Goal: Task Accomplishment & Management: Complete application form

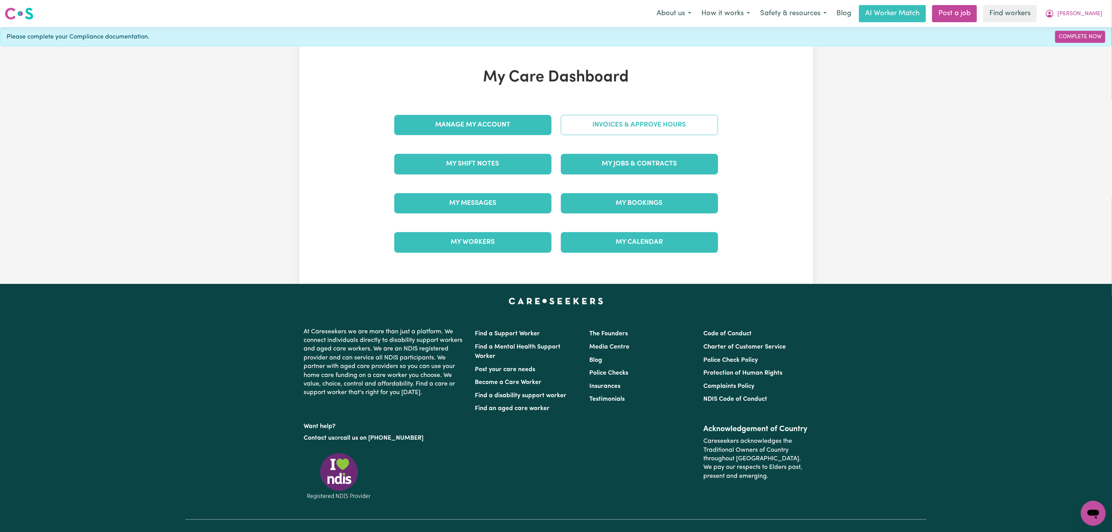
click at [598, 119] on link "Invoices & Approve Hours" at bounding box center [639, 125] width 157 height 20
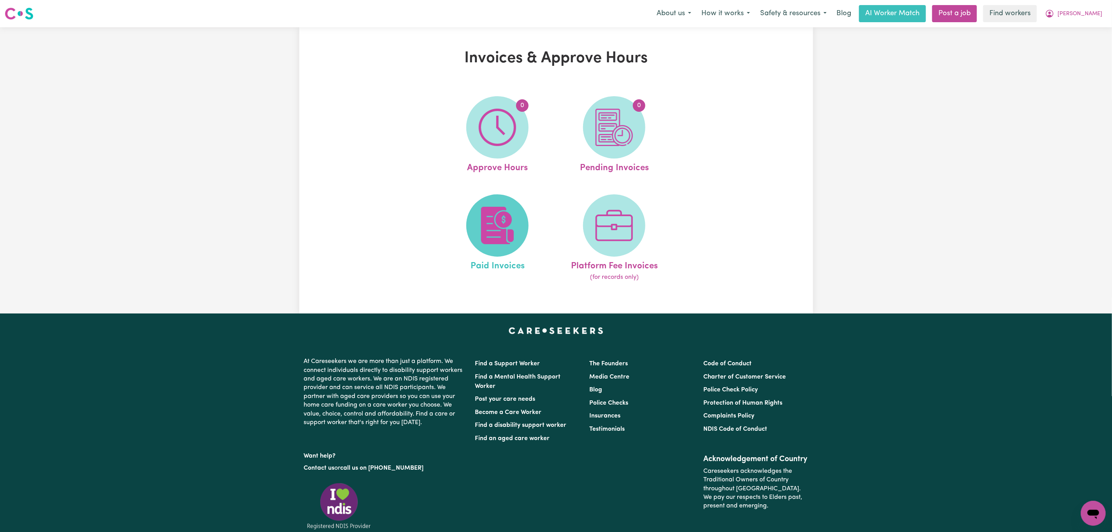
click at [494, 235] on img at bounding box center [497, 225] width 37 height 37
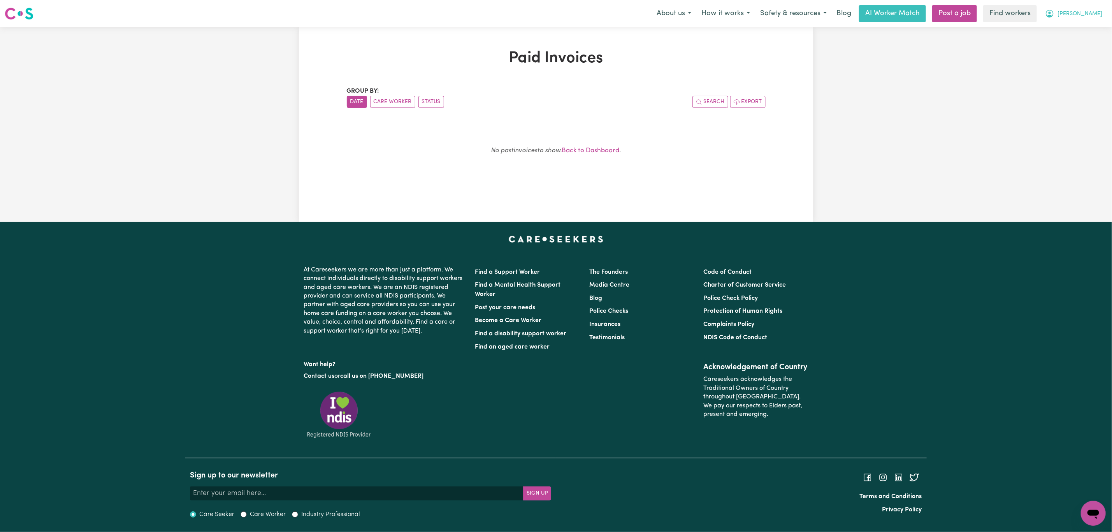
click at [1105, 9] on button "[PERSON_NAME]" at bounding box center [1073, 13] width 67 height 16
click at [1095, 26] on link "My Dashboard" at bounding box center [1075, 30] width 61 height 15
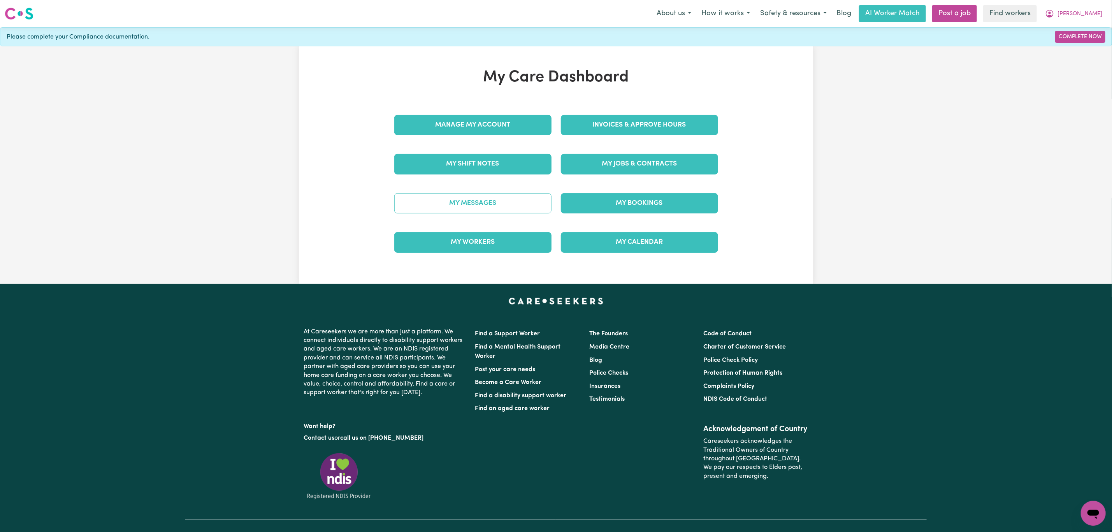
click at [516, 206] on link "My Messages" at bounding box center [472, 203] width 157 height 20
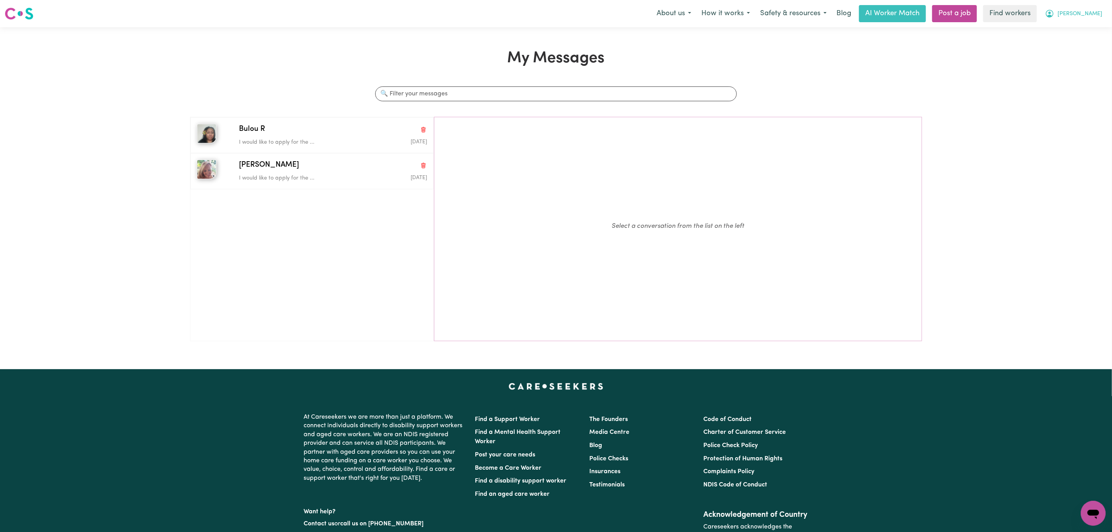
click at [1094, 12] on span "[PERSON_NAME]" at bounding box center [1079, 14] width 45 height 9
click at [1091, 46] on link "Logout" at bounding box center [1075, 44] width 61 height 15
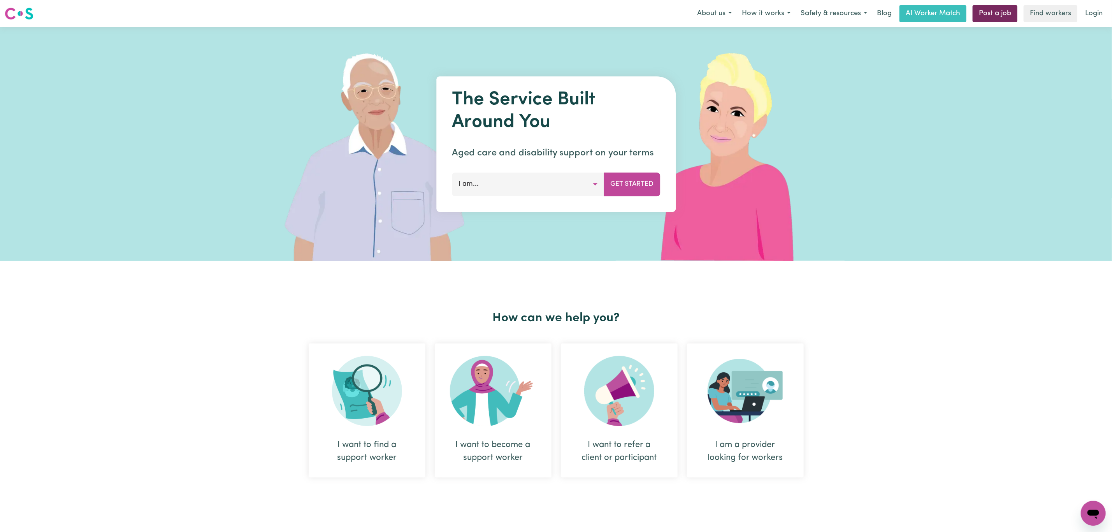
click at [988, 7] on link "Post a job" at bounding box center [995, 13] width 45 height 17
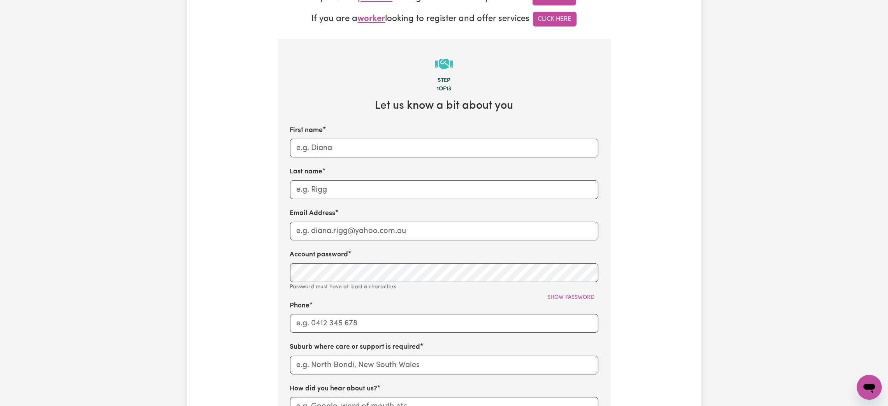
scroll to position [292, 0]
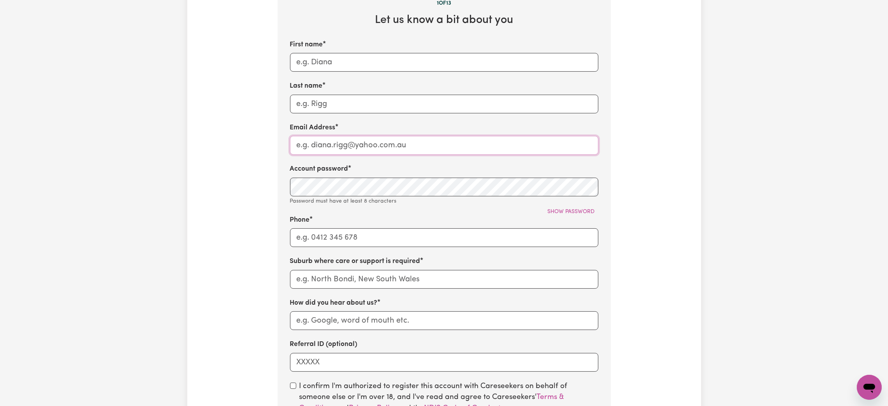
type input "mikayla+engage@careseekers.com.au"
click at [382, 67] on input "First name" at bounding box center [444, 62] width 308 height 19
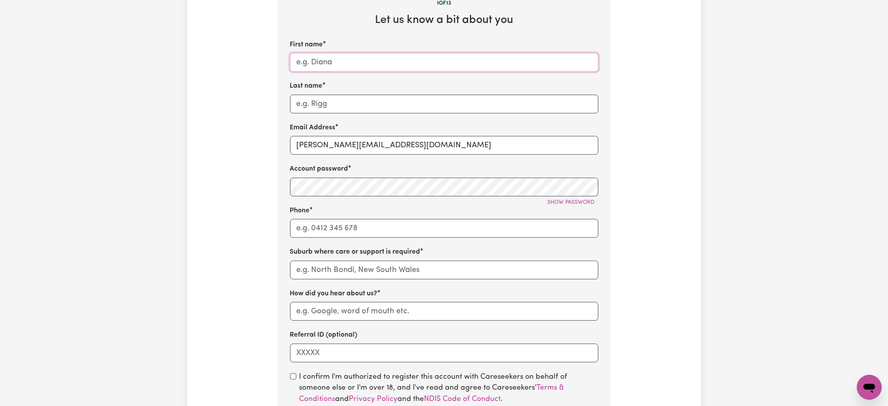
click at [340, 72] on input "First name" at bounding box center [444, 62] width 308 height 19
click at [392, 67] on input "First name" at bounding box center [444, 62] width 308 height 19
type input "Client"
click at [381, 98] on input "Last name" at bounding box center [444, 104] width 308 height 19
type input "Wilton"
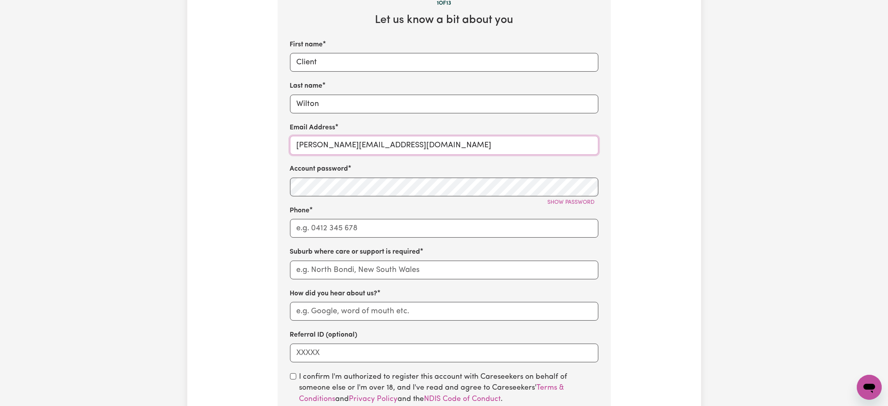
click at [386, 144] on input "mikayla+engage@careseekers.com.au" at bounding box center [444, 145] width 308 height 19
type input "ClientSCWilton@careseekers.com.au"
click at [561, 205] on span "Show password" at bounding box center [571, 202] width 47 height 6
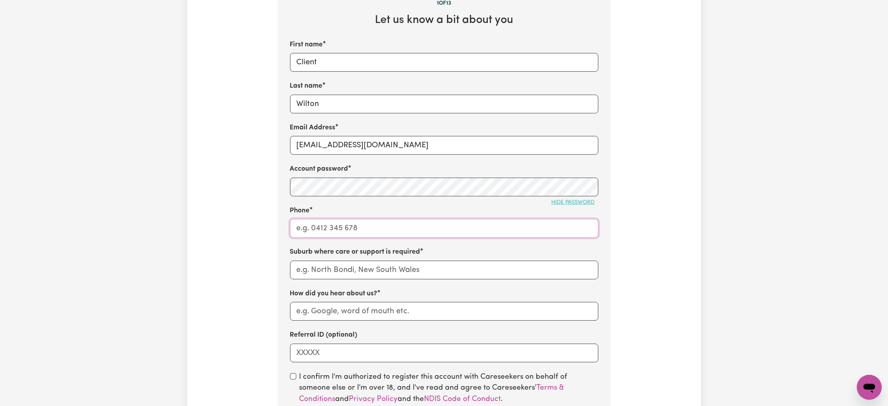
click at [482, 234] on input "Phone" at bounding box center [444, 228] width 308 height 19
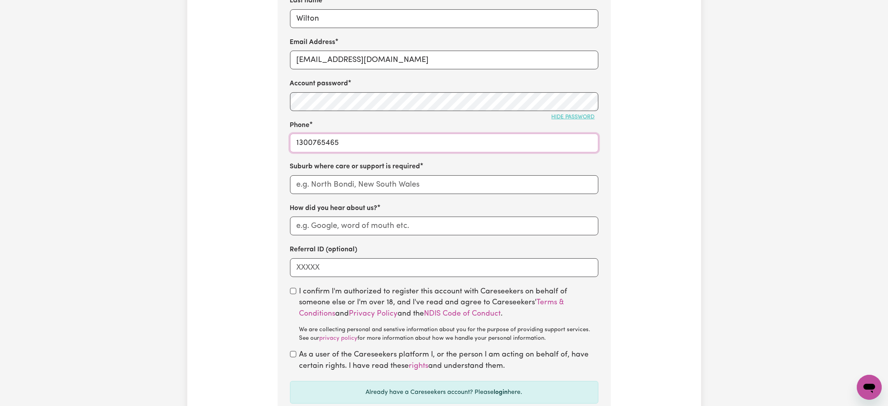
scroll to position [350, 0]
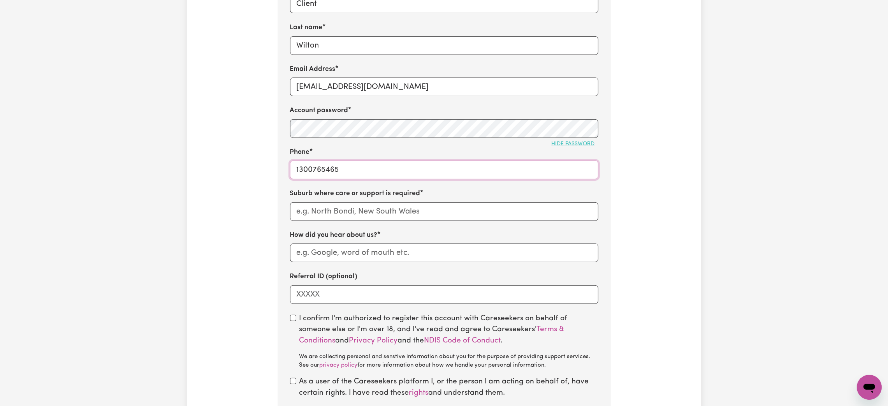
type input "1300765465"
click at [345, 213] on input "text" at bounding box center [444, 211] width 308 height 19
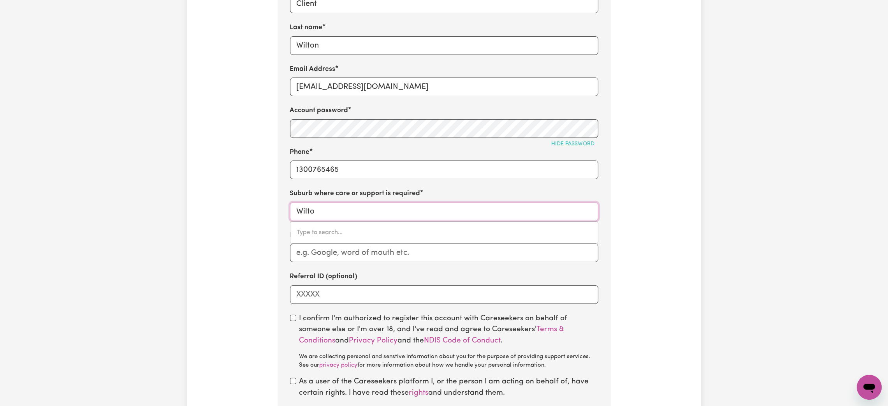
type input "Wilton"
type input "Wilton, New South Wales, 2571"
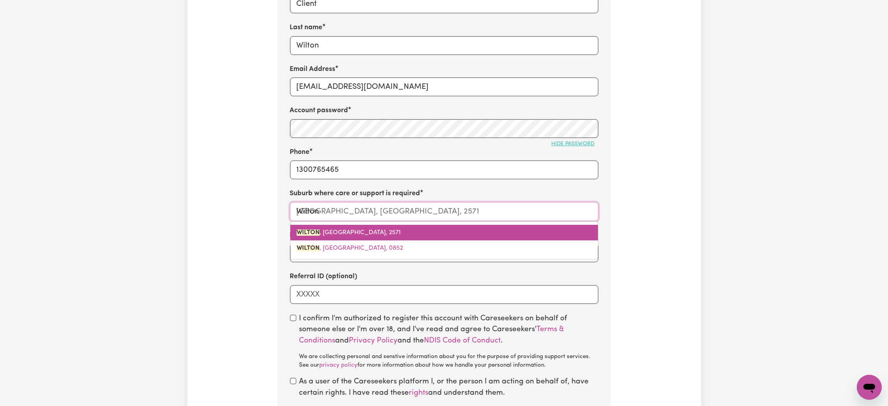
click at [346, 232] on span "WILTON , New South Wales, 2571" at bounding box center [349, 232] width 104 height 6
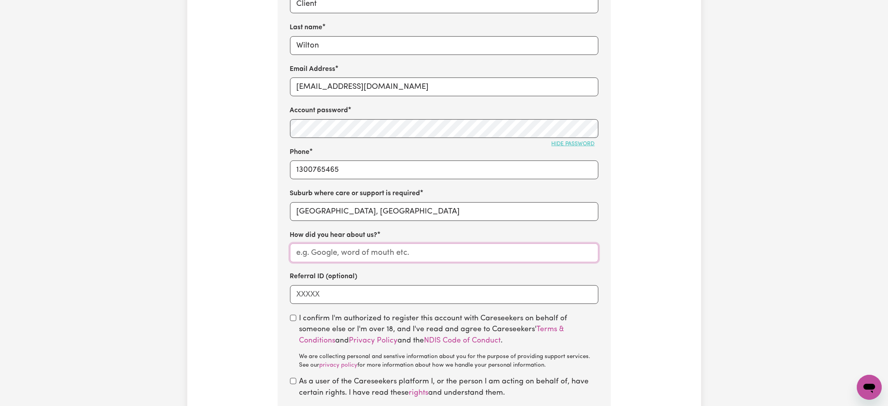
click at [347, 259] on input "How did you hear about us?" at bounding box center [444, 252] width 308 height 19
type input "SC"
click at [295, 310] on section "Step 1 of 13 Let us know a bit about you First name Client Last name Wilton Ema…" at bounding box center [444, 172] width 333 height 554
click at [292, 320] on input "checkbox" at bounding box center [293, 317] width 6 height 6
checkbox input "true"
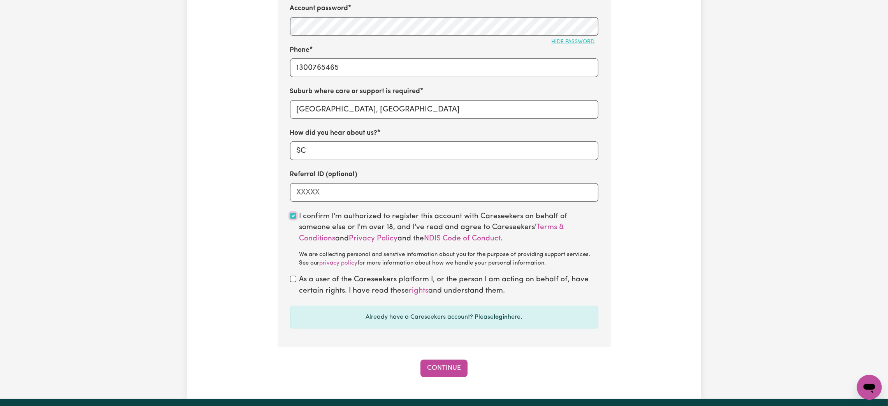
scroll to position [525, 0]
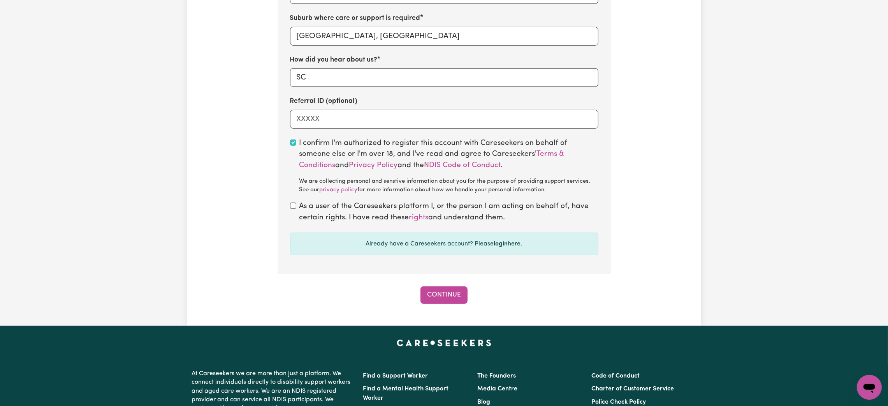
click at [290, 211] on div "As a user of the Careseekers platform I, or the person I am acting on behalf of…" at bounding box center [444, 212] width 308 height 23
click at [291, 209] on input "checkbox" at bounding box center [293, 205] width 6 height 6
checkbox input "true"
click at [447, 293] on button "Continue" at bounding box center [443, 294] width 47 height 17
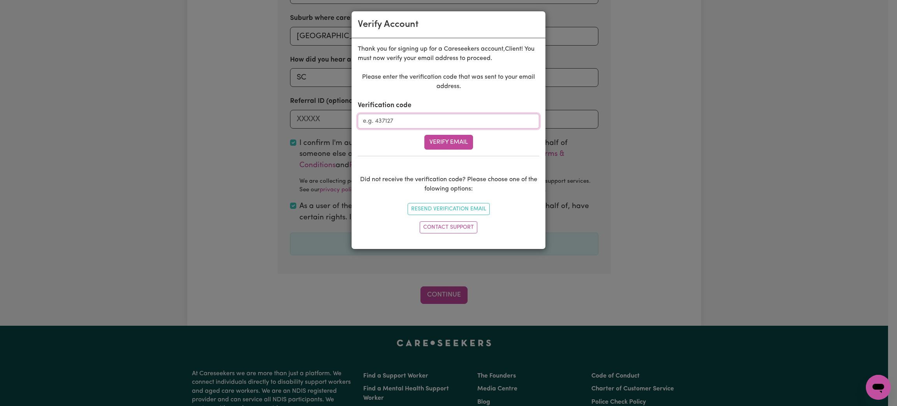
click at [516, 123] on input "Verification code" at bounding box center [448, 121] width 181 height 15
paste input "558085"
type input "558085"
click at [427, 141] on button "Verify Email" at bounding box center [448, 142] width 49 height 15
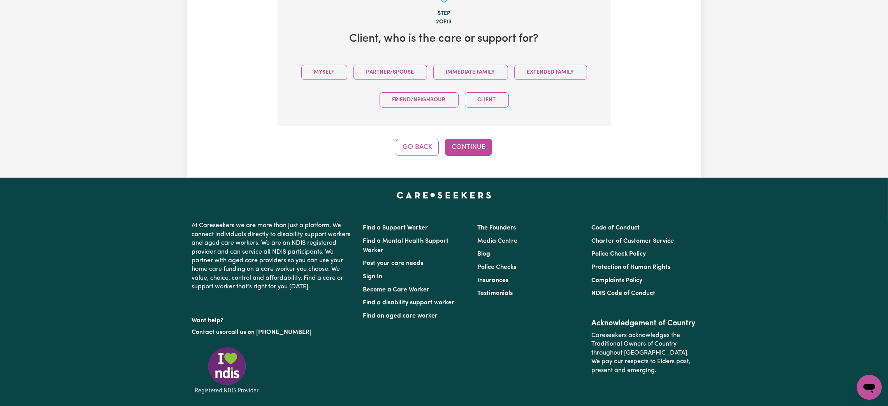
scroll to position [246, 0]
